Goal: Task Accomplishment & Management: Complete application form

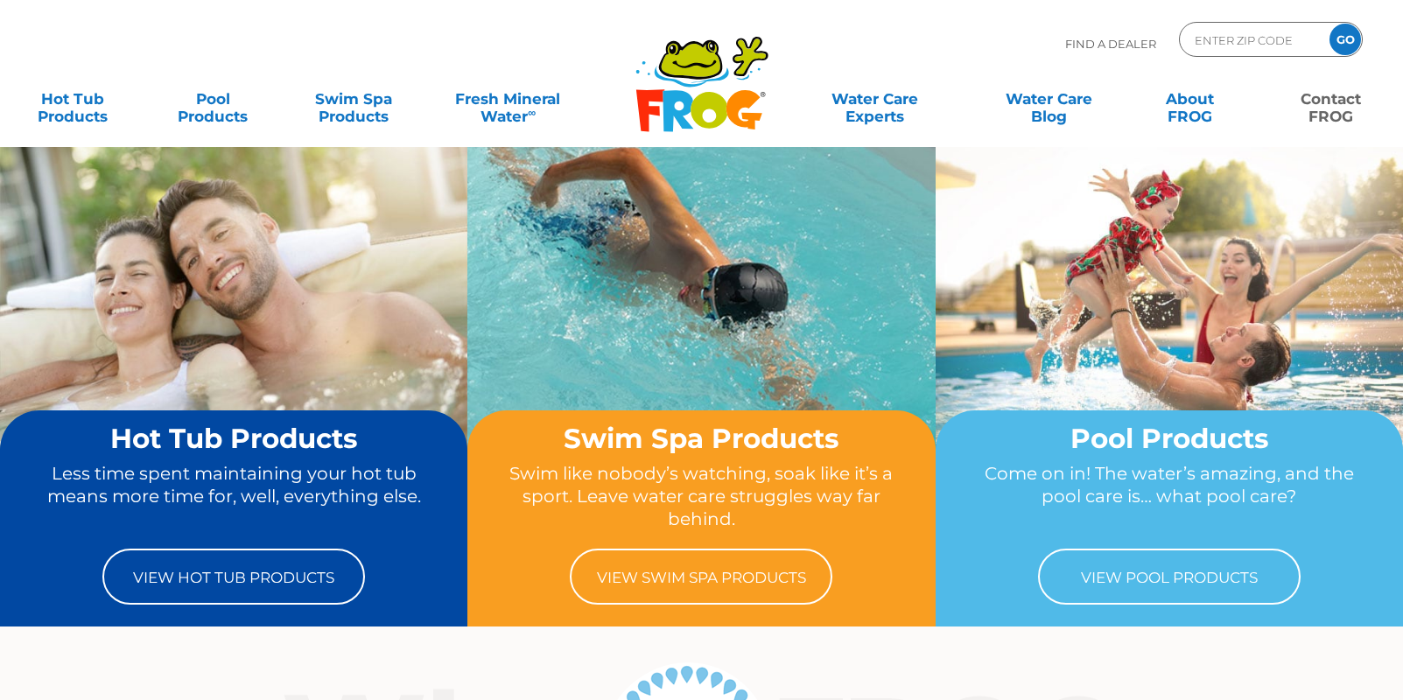
click at [1332, 112] on link "Contact FROG" at bounding box center [1330, 98] width 109 height 35
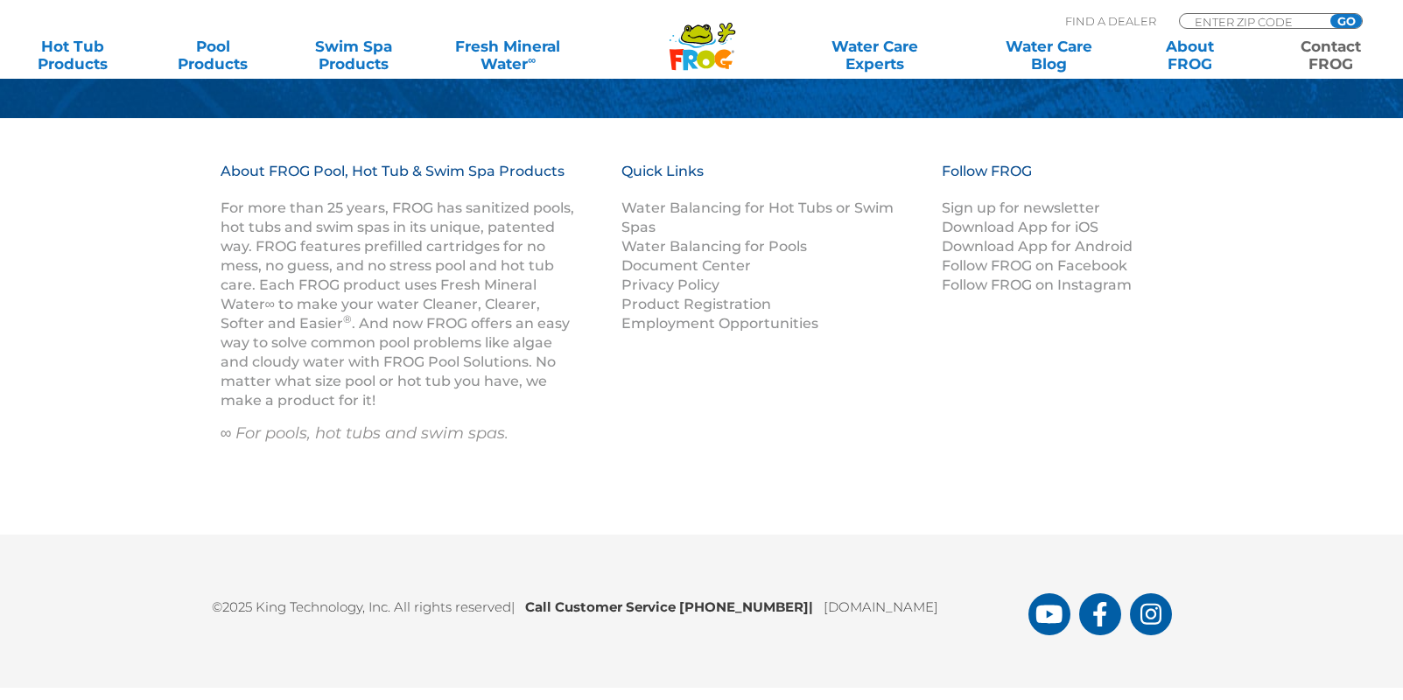
scroll to position [2765, 0]
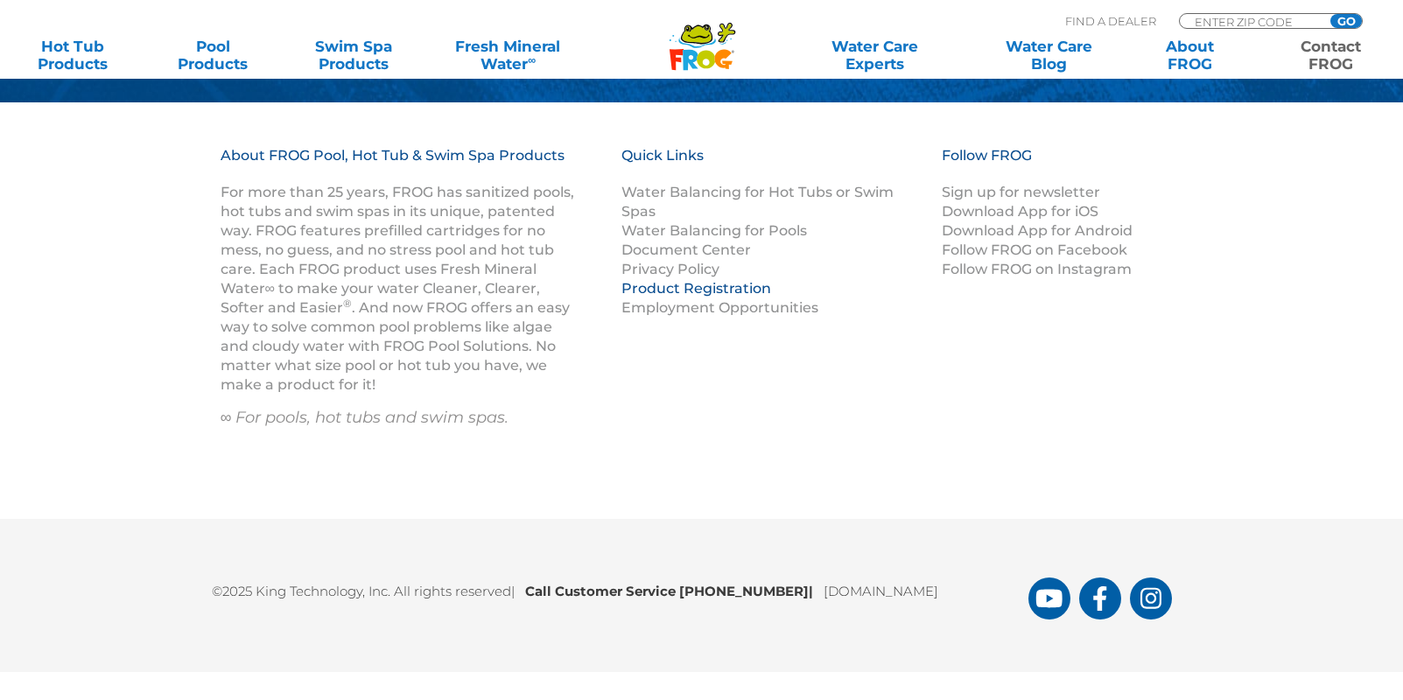
click at [656, 285] on link "Product Registration" at bounding box center [696, 288] width 150 height 17
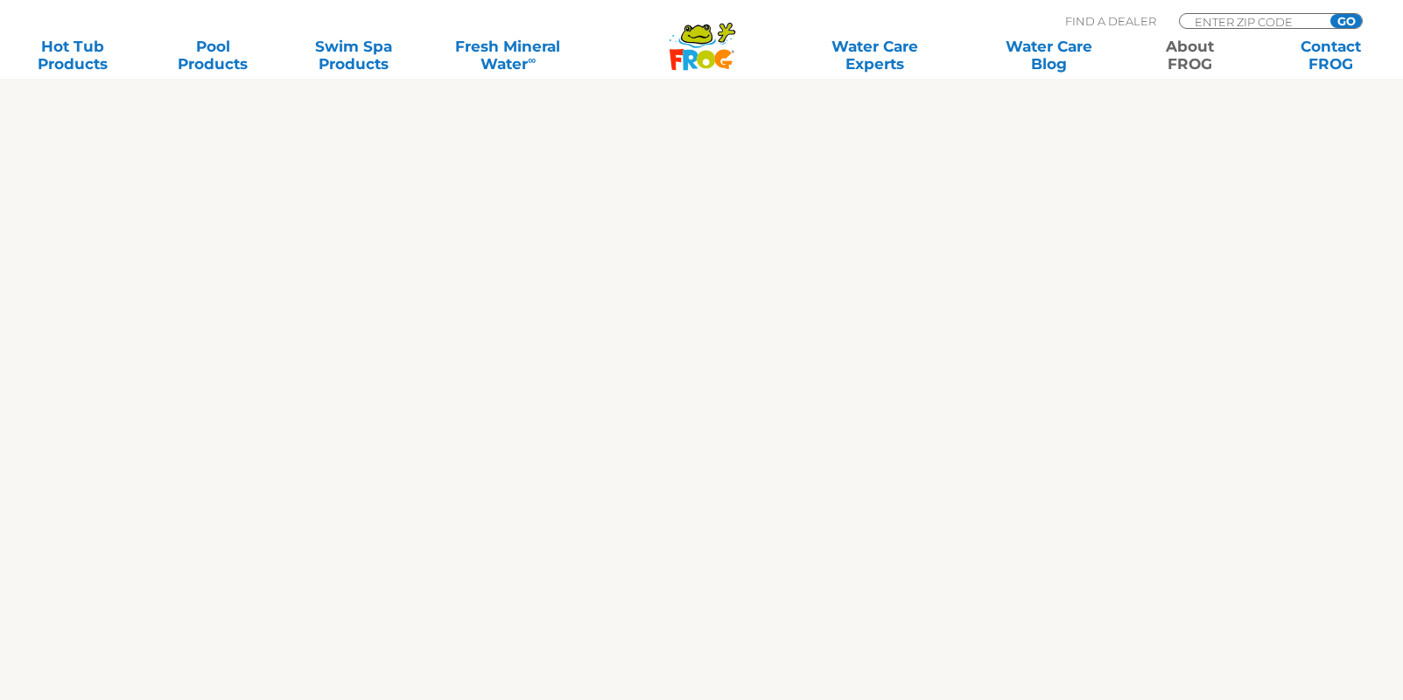
scroll to position [1400, 0]
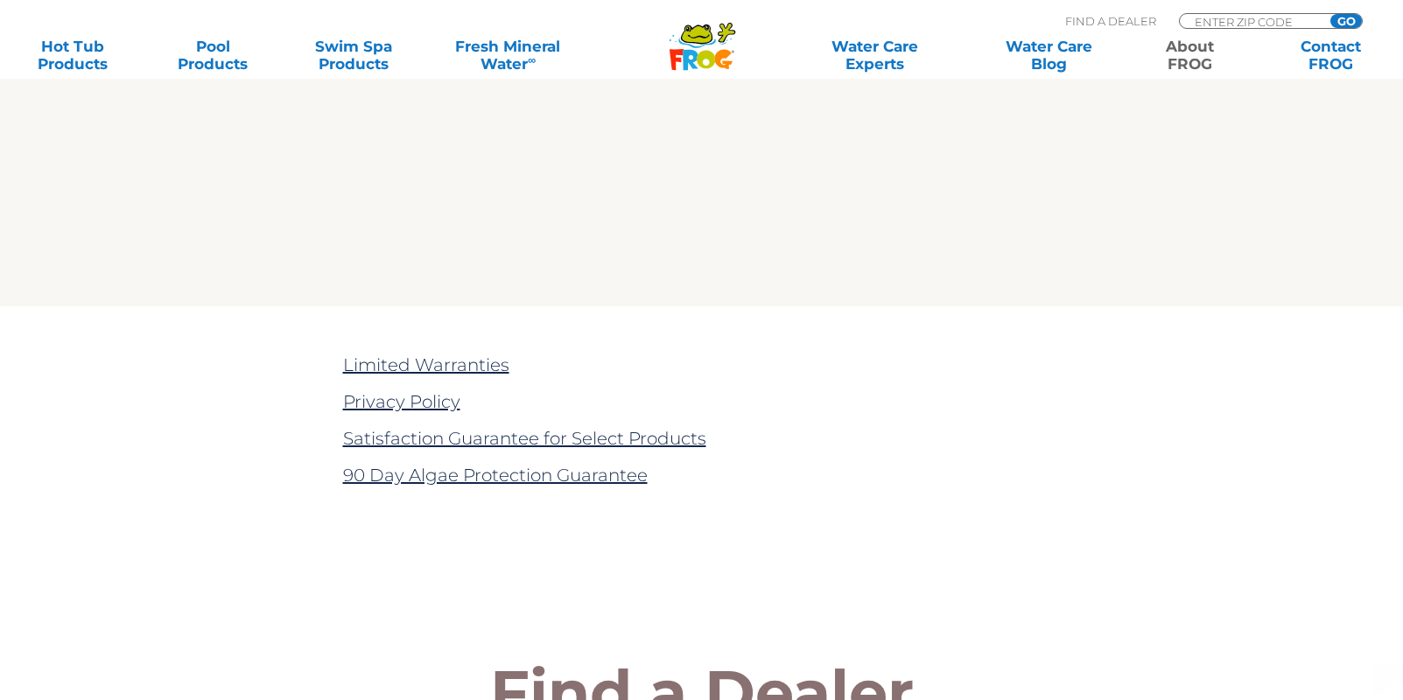
scroll to position [3589, 0]
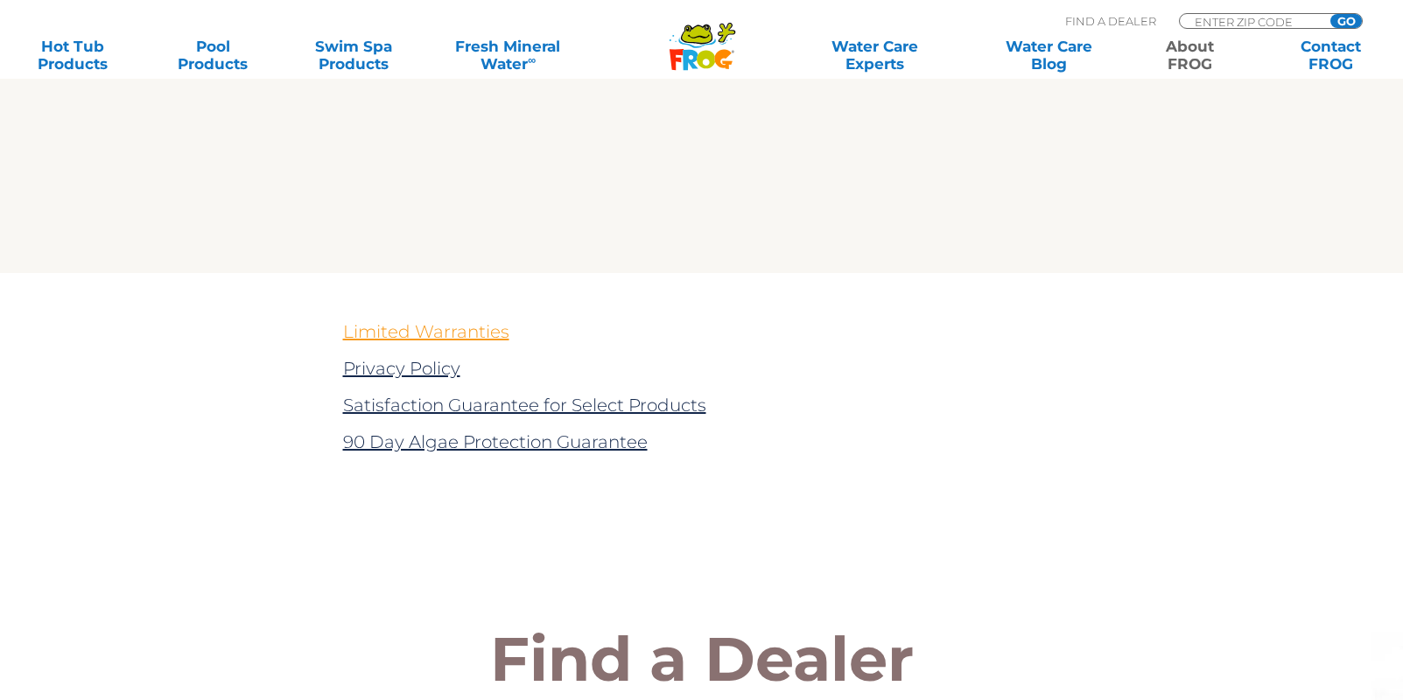
click at [435, 332] on link "Limited Warranties" at bounding box center [426, 331] width 166 height 21
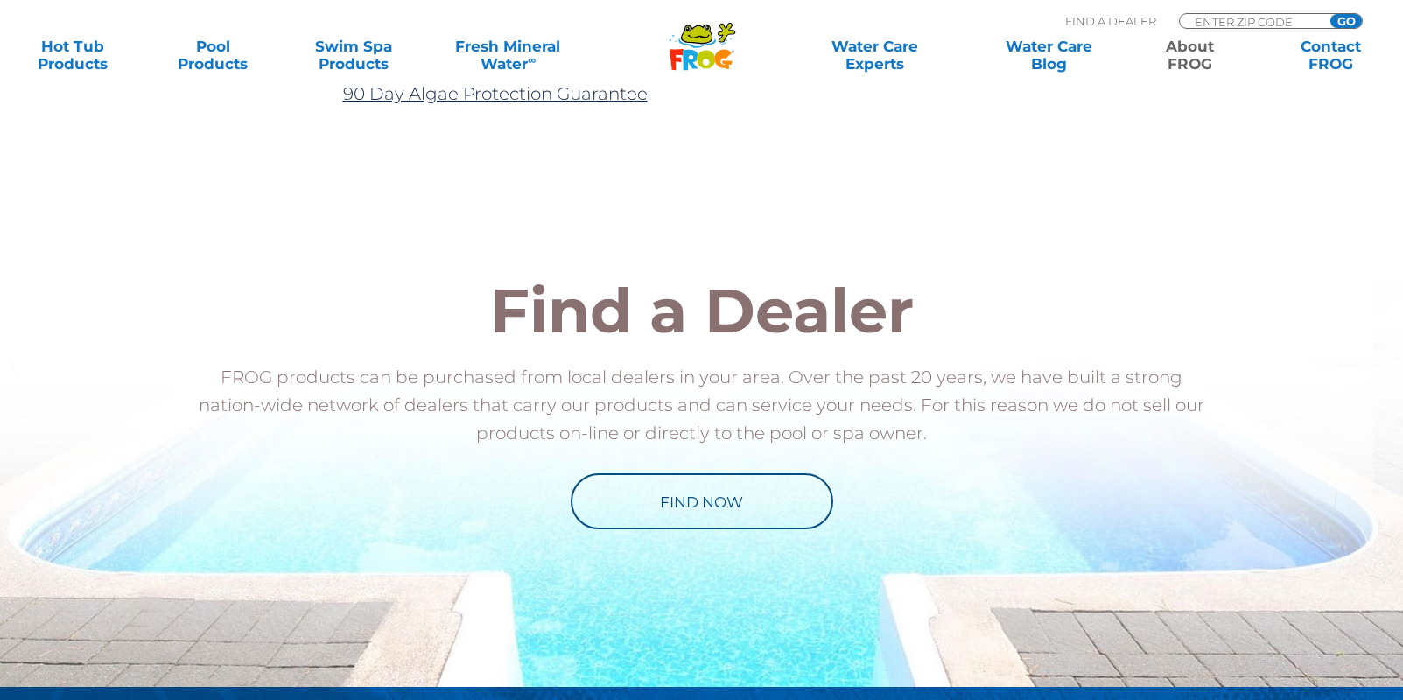
scroll to position [3501, 0]
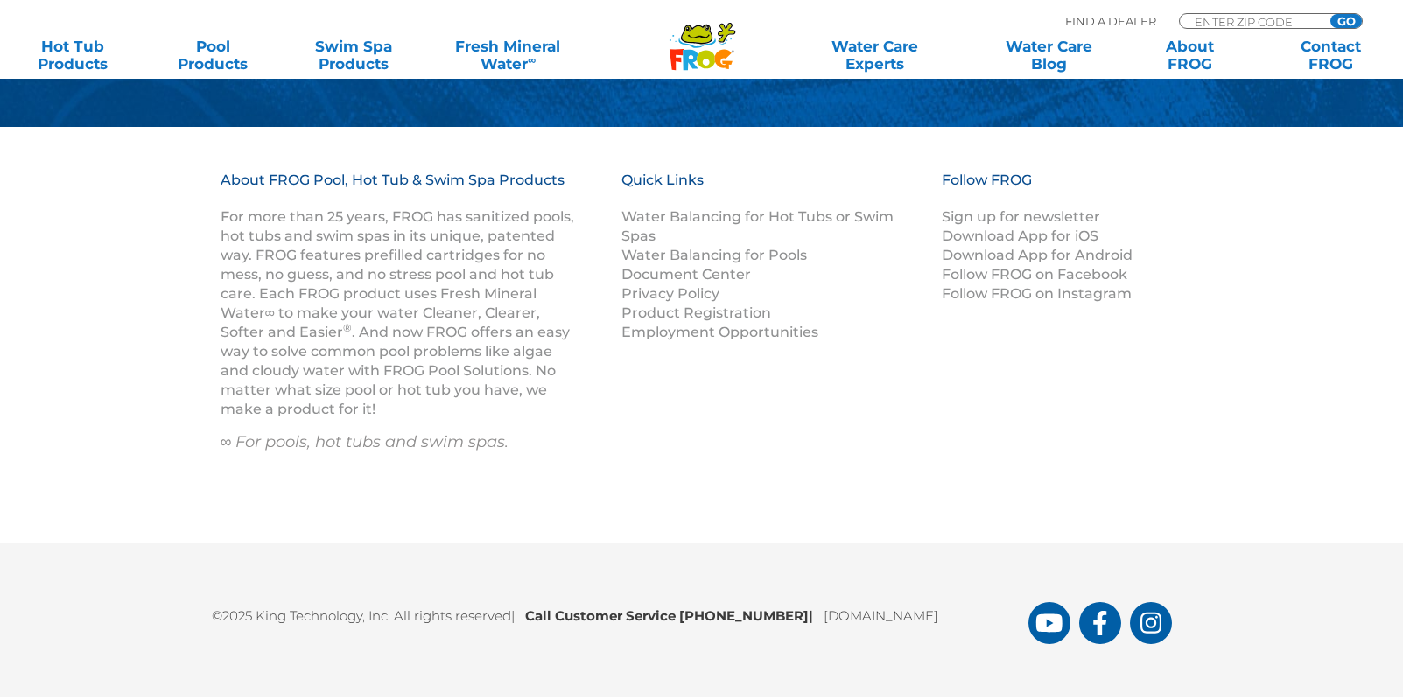
scroll to position [2359, 0]
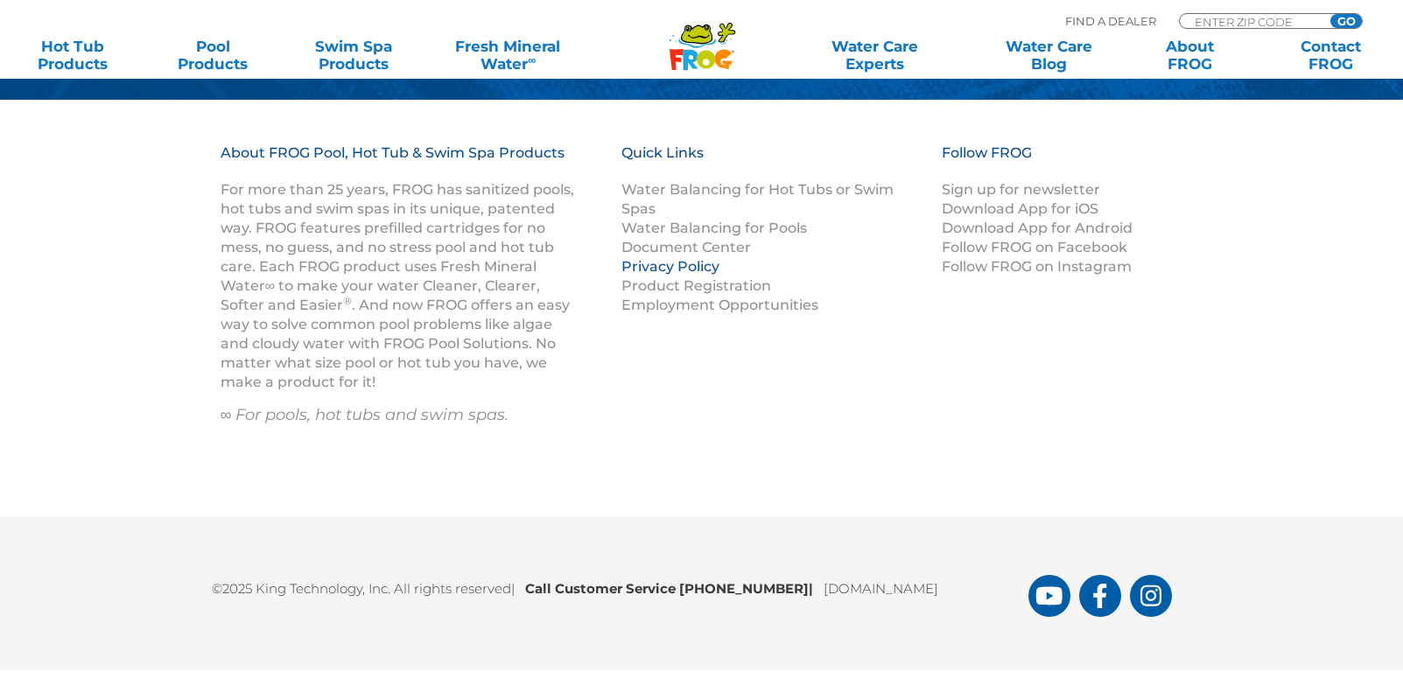
click at [676, 268] on link "Privacy Policy" at bounding box center [670, 266] width 98 height 17
